Goal: Task Accomplishment & Management: Manage account settings

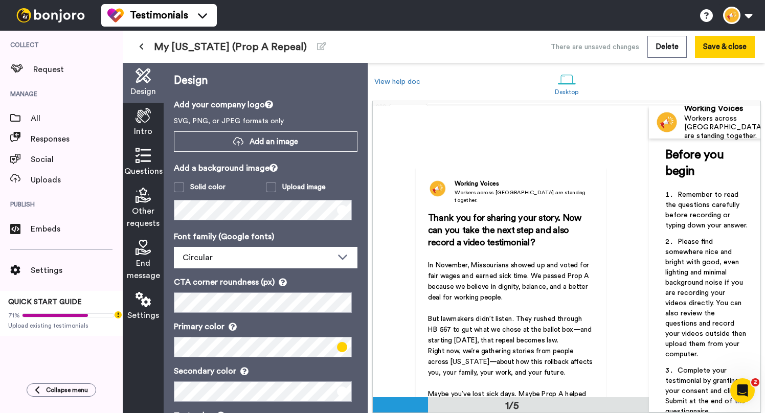
click at [138, 49] on button at bounding box center [141, 47] width 17 height 18
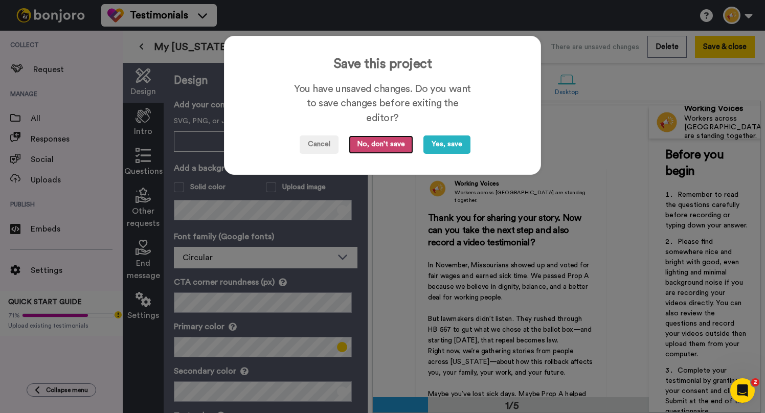
click at [408, 148] on button "No, don't save" at bounding box center [381, 144] width 64 height 18
